Goal: Communication & Community: Answer question/provide support

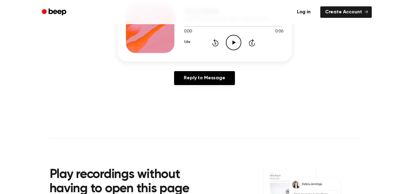
scroll to position [61, 0]
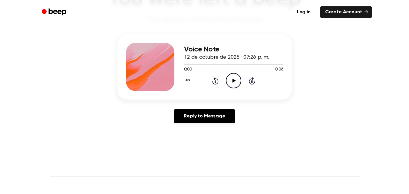
click at [229, 81] on icon "Play Audio" at bounding box center [233, 80] width 15 height 15
click at [236, 78] on icon "Pause Audio" at bounding box center [233, 80] width 15 height 15
click at [229, 78] on icon "Play Audio" at bounding box center [233, 80] width 15 height 15
click at [230, 78] on icon "Play Audio" at bounding box center [233, 80] width 15 height 15
click at [230, 78] on icon "Pause Audio" at bounding box center [233, 80] width 15 height 15
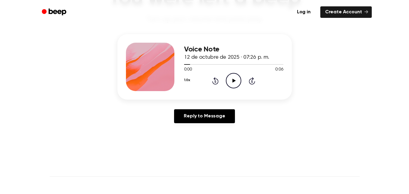
click at [230, 78] on icon "Play Audio" at bounding box center [233, 80] width 15 height 15
click at [230, 78] on icon "Pause Audio" at bounding box center [233, 80] width 15 height 15
click at [230, 78] on icon "Play Audio" at bounding box center [233, 80] width 15 height 15
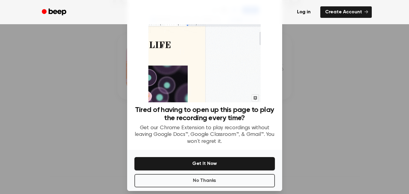
scroll to position [19, 0]
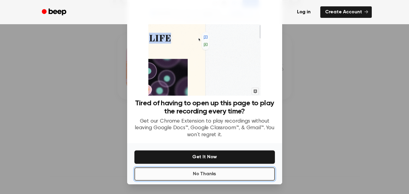
click at [254, 172] on button "No Thanks" at bounding box center [204, 173] width 140 height 13
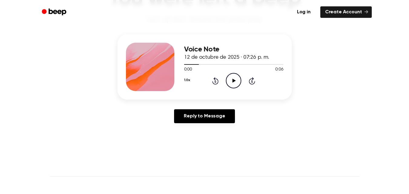
click at [237, 78] on icon "Play Audio" at bounding box center [233, 80] width 15 height 15
click at [237, 78] on icon "Pause Audio" at bounding box center [233, 80] width 15 height 15
click at [238, 76] on icon "Play Audio" at bounding box center [233, 80] width 15 height 15
click at [238, 76] on icon "Pause Audio" at bounding box center [233, 80] width 15 height 15
click at [232, 83] on icon "Play Audio" at bounding box center [233, 80] width 15 height 15
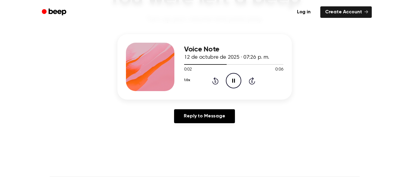
click at [232, 83] on icon "Pause Audio" at bounding box center [233, 80] width 15 height 15
click at [230, 81] on icon "Play Audio" at bounding box center [233, 80] width 15 height 15
click at [230, 81] on icon "Pause Audio" at bounding box center [233, 80] width 15 height 15
click at [225, 84] on div "1.0x Rewind 5 seconds Play Audio Skip 5 seconds" at bounding box center [233, 80] width 99 height 15
click at [230, 83] on icon "Play Audio" at bounding box center [233, 80] width 15 height 15
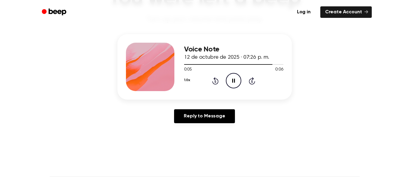
click at [230, 83] on icon "Pause Audio" at bounding box center [233, 80] width 15 height 15
click at [216, 83] on icon "Rewind 5 seconds" at bounding box center [215, 81] width 7 height 8
click at [229, 78] on icon "Play Audio" at bounding box center [233, 80] width 15 height 15
click at [232, 81] on icon "Pause Audio" at bounding box center [233, 80] width 15 height 15
click at [231, 80] on icon "Play Audio" at bounding box center [233, 80] width 15 height 15
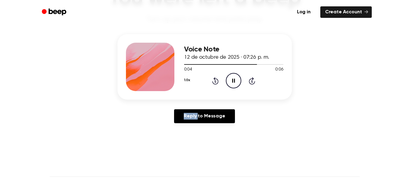
click at [231, 80] on icon "Pause Audio" at bounding box center [233, 80] width 15 height 15
click at [231, 80] on icon "Play Audio" at bounding box center [233, 80] width 15 height 15
click at [231, 80] on icon "Pause Audio" at bounding box center [233, 80] width 15 height 15
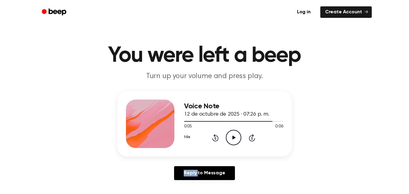
scroll to position [0, 0]
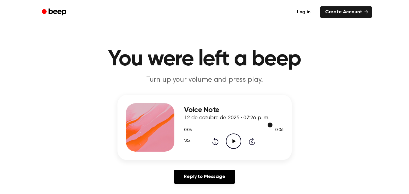
click at [270, 125] on span at bounding box center [270, 125] width 5 height 5
click at [254, 123] on div at bounding box center [233, 124] width 99 height 5
click at [235, 140] on icon "Play Audio" at bounding box center [233, 140] width 15 height 15
click at [235, 140] on icon at bounding box center [233, 141] width 3 height 4
click at [250, 123] on div at bounding box center [233, 124] width 99 height 5
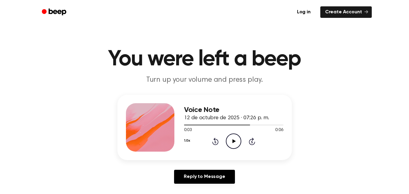
click at [233, 146] on icon "Play Audio" at bounding box center [233, 140] width 15 height 15
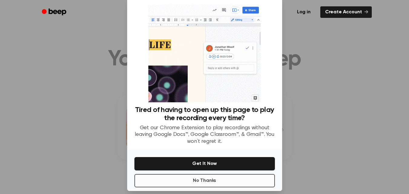
scroll to position [19, 0]
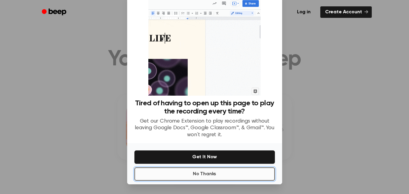
click at [239, 169] on button "No Thanks" at bounding box center [204, 173] width 140 height 13
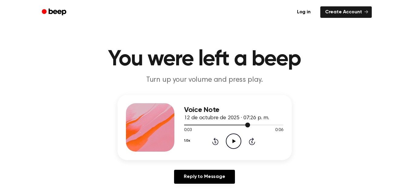
click at [237, 126] on div at bounding box center [233, 124] width 99 height 5
click at [232, 147] on icon "Play Audio" at bounding box center [233, 140] width 15 height 15
click at [237, 144] on icon "Pause Audio" at bounding box center [233, 140] width 15 height 15
click at [237, 144] on icon "Play Audio" at bounding box center [233, 140] width 15 height 15
click at [233, 141] on icon "Pause Audio" at bounding box center [233, 140] width 15 height 15
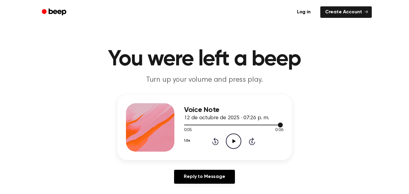
click at [251, 122] on div at bounding box center [233, 124] width 99 height 5
click at [234, 142] on icon at bounding box center [233, 141] width 3 height 4
click at [234, 142] on icon "Pause Audio" at bounding box center [233, 140] width 15 height 15
click at [233, 142] on icon at bounding box center [233, 141] width 3 height 4
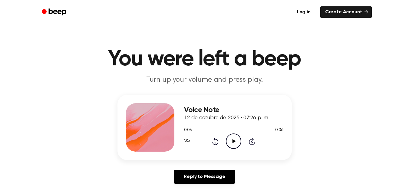
click at [233, 142] on icon at bounding box center [233, 141] width 3 height 4
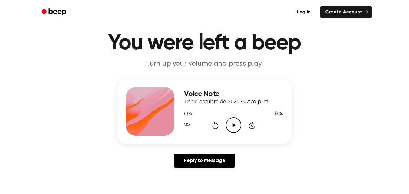
scroll to position [30, 0]
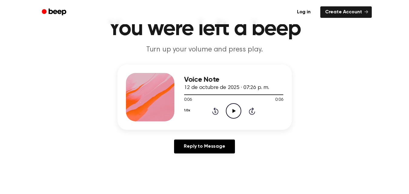
click at [206, 176] on main "You were left a beep Turn up your volume and press play. Voice Note 12 de octub…" at bounding box center [204, 156] width 409 height 373
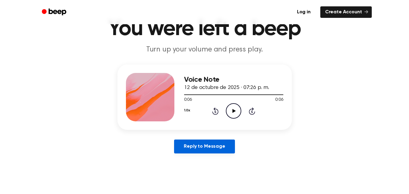
click at [215, 144] on link "Reply to Message" at bounding box center [204, 147] width 61 height 14
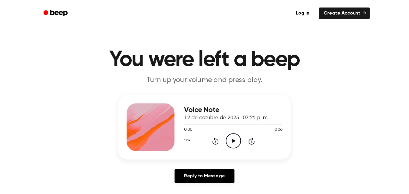
scroll to position [30, 0]
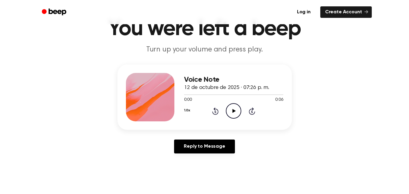
drag, startPoint x: 160, startPoint y: 87, endPoint x: 125, endPoint y: 69, distance: 40.1
click at [125, 69] on div "Voice Note 12 de octubre de 2025 · 07:26 p. m. 0:00 0:06 Your browser does not …" at bounding box center [204, 96] width 174 height 65
click at [256, 95] on div at bounding box center [233, 94] width 99 height 5
click at [229, 110] on icon "Play Audio" at bounding box center [233, 110] width 15 height 15
click at [229, 110] on icon "Pause Audio" at bounding box center [233, 110] width 15 height 15
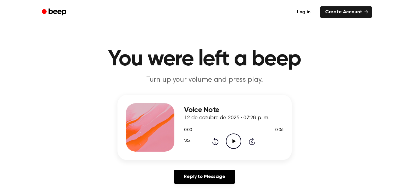
click at [232, 141] on icon "Play Audio" at bounding box center [233, 140] width 15 height 15
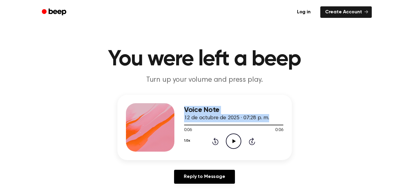
drag, startPoint x: 229, startPoint y: 125, endPoint x: 177, endPoint y: 133, distance: 52.0
click at [177, 133] on div "Voice Note 12 de octubre de 2025 · 07:28 p. m. 0:06 0:06 Your browser does not …" at bounding box center [204, 127] width 174 height 65
click at [198, 123] on div at bounding box center [233, 124] width 99 height 5
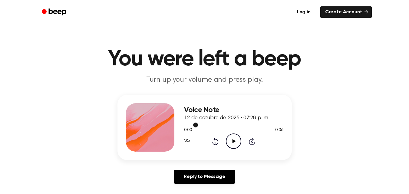
click at [190, 123] on div at bounding box center [233, 124] width 99 height 5
click at [186, 122] on div at bounding box center [233, 124] width 99 height 5
click at [225, 138] on div "1.0x Rewind 5 seconds Play Audio Skip 5 seconds" at bounding box center [233, 140] width 99 height 15
click at [233, 142] on icon at bounding box center [233, 141] width 3 height 4
click at [233, 142] on icon "Pause Audio" at bounding box center [233, 140] width 15 height 15
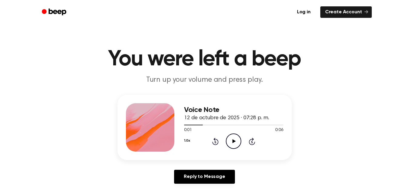
click at [228, 142] on icon "Play Audio" at bounding box center [233, 140] width 15 height 15
click at [228, 142] on icon "Pause Audio" at bounding box center [233, 140] width 15 height 15
click at [227, 137] on icon "Play Audio" at bounding box center [233, 140] width 15 height 15
click at [229, 136] on icon "Pause Audio" at bounding box center [233, 140] width 15 height 15
click at [231, 139] on icon "Play Audio" at bounding box center [233, 140] width 15 height 15
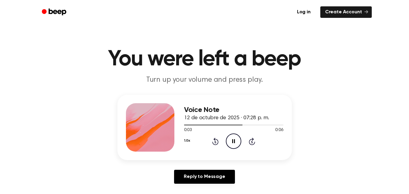
click at [231, 139] on icon "Pause Audio" at bounding box center [233, 140] width 15 height 15
click at [236, 138] on icon "Play Audio" at bounding box center [233, 140] width 15 height 15
click at [237, 138] on icon "Pause Audio" at bounding box center [233, 140] width 15 height 15
click at [225, 137] on div "1.0x Rewind 5 seconds Play Audio Skip 5 seconds" at bounding box center [233, 140] width 99 height 15
click at [228, 138] on icon "Play Audio" at bounding box center [233, 140] width 15 height 15
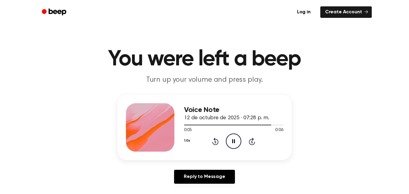
click at [228, 138] on icon "Pause Audio" at bounding box center [233, 140] width 15 height 15
click at [231, 135] on icon "Play Audio" at bounding box center [233, 140] width 15 height 15
click at [231, 136] on icon "Pause Audio" at bounding box center [233, 140] width 15 height 15
click at [234, 142] on icon "Play Audio" at bounding box center [233, 140] width 15 height 15
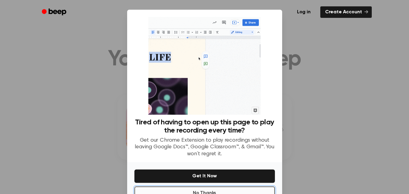
click at [203, 191] on button "No Thanks" at bounding box center [204, 192] width 140 height 13
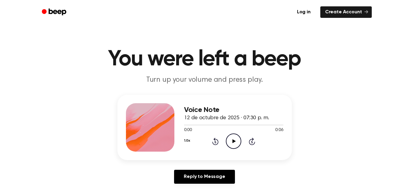
click at [233, 139] on icon "Play Audio" at bounding box center [233, 140] width 15 height 15
click at [233, 142] on icon "Pause Audio" at bounding box center [233, 140] width 15 height 15
click at [211, 143] on div "1.0x Rewind 5 seconds Play Audio Skip 5 seconds" at bounding box center [233, 140] width 99 height 15
click at [216, 143] on icon at bounding box center [216, 142] width 2 height 2
click at [228, 138] on icon "Play Audio" at bounding box center [233, 140] width 15 height 15
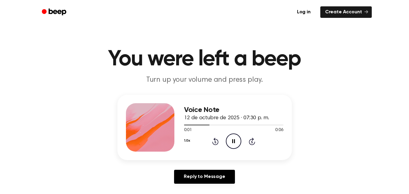
click at [229, 139] on icon "Pause Audio" at bounding box center [233, 140] width 15 height 15
click at [238, 142] on icon "Play Audio" at bounding box center [233, 140] width 15 height 15
click at [237, 142] on icon "Pause Audio" at bounding box center [233, 140] width 15 height 15
click at [239, 136] on icon "Play Audio" at bounding box center [233, 140] width 15 height 15
click at [239, 136] on icon "Pause Audio" at bounding box center [233, 140] width 15 height 15
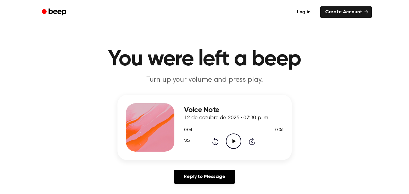
click at [239, 136] on icon "Play Audio" at bounding box center [233, 140] width 15 height 15
drag, startPoint x: 214, startPoint y: 122, endPoint x: 202, endPoint y: 128, distance: 13.5
click at [202, 128] on div "Voice Note 12 de octubre de 2025 · 07:30 p. m. 0:06 0:06 Your browser does not …" at bounding box center [233, 127] width 99 height 48
click at [192, 124] on div at bounding box center [233, 124] width 99 height 5
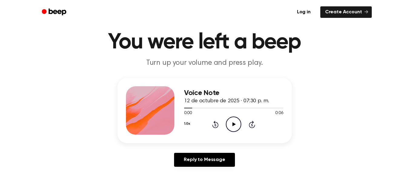
scroll to position [30, 0]
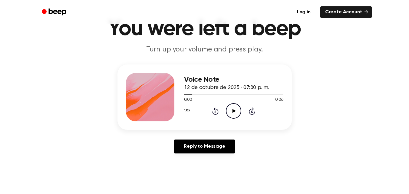
click at [233, 110] on icon at bounding box center [233, 111] width 3 height 4
click at [235, 109] on icon at bounding box center [233, 111] width 3 height 4
click at [233, 115] on icon "Play Audio" at bounding box center [233, 110] width 15 height 15
click at [233, 115] on icon "Pause Audio" at bounding box center [233, 110] width 15 height 15
click at [233, 115] on icon "Play Audio" at bounding box center [233, 110] width 15 height 15
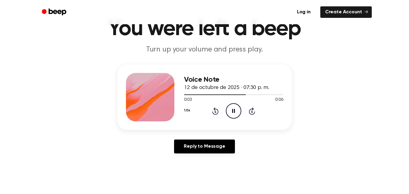
click at [233, 115] on icon "Pause Audio" at bounding box center [233, 110] width 15 height 15
click at [235, 109] on icon "Play Audio" at bounding box center [233, 110] width 15 height 15
click at [235, 109] on icon "Pause Audio" at bounding box center [233, 110] width 15 height 15
click at [233, 107] on icon "Play Audio" at bounding box center [233, 110] width 15 height 15
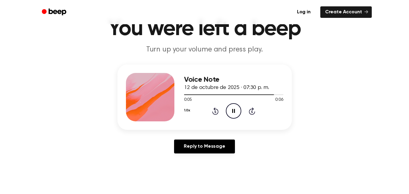
click at [233, 107] on icon "Pause Audio" at bounding box center [233, 110] width 15 height 15
click at [232, 112] on icon "Play Audio" at bounding box center [233, 110] width 15 height 15
click at [232, 112] on icon "Pause Audio" at bounding box center [233, 110] width 15 height 15
drag, startPoint x: 194, startPoint y: 91, endPoint x: 178, endPoint y: 97, distance: 17.6
click at [189, 94] on div "Voice Note 12 de octubre de 2025 · 07:30 p. m. 0:06 0:06 Your browser does not …" at bounding box center [233, 97] width 99 height 48
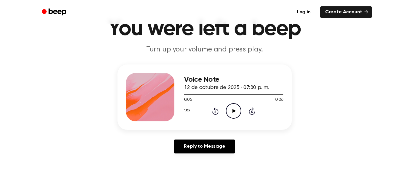
click at [178, 97] on div "Voice Note 12 de octubre de 2025 · 07:30 p. m. 0:06 0:06 Your browser does not …" at bounding box center [204, 96] width 174 height 65
click at [182, 96] on div "Voice Note 12 de octubre de 2025 · 07:30 p. m. 0:06 0:06 Your browser does not …" at bounding box center [204, 96] width 174 height 65
click at [183, 96] on div "Voice Note 12 de octubre de 2025 · 07:30 p. m. 0:06 0:06 Your browser does not …" at bounding box center [204, 96] width 174 height 65
click at [184, 96] on div at bounding box center [233, 94] width 99 height 5
click at [185, 96] on div at bounding box center [233, 94] width 99 height 5
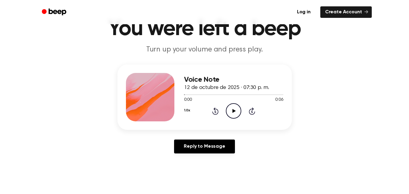
click at [230, 113] on icon "Play Audio" at bounding box center [233, 110] width 15 height 15
click at [230, 113] on icon "Pause Audio" at bounding box center [233, 110] width 15 height 15
